Goal: Transaction & Acquisition: Purchase product/service

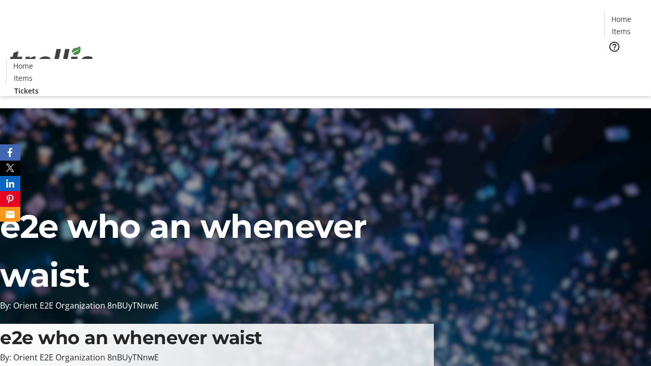
click at [612, 59] on span "Tickets" at bounding box center [624, 64] width 24 height 11
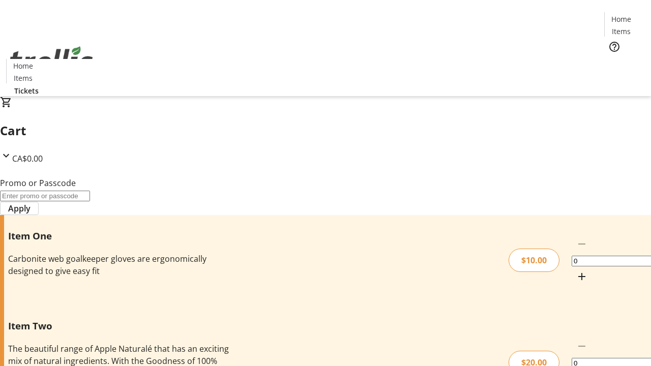
click at [576, 271] on mat-icon "Increment by one" at bounding box center [582, 277] width 12 height 12
type input "1"
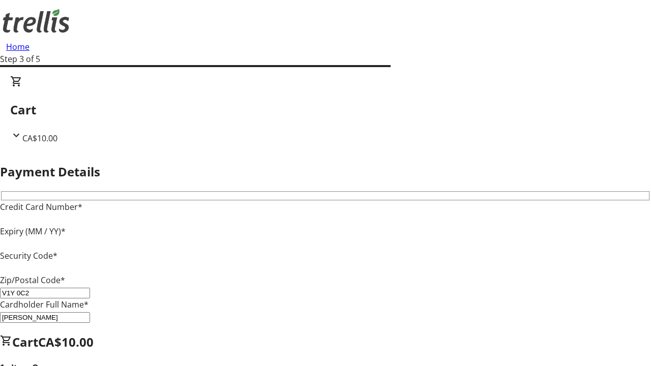
type input "V1Y 0C2"
